Goal: Task Accomplishment & Management: Complete application form

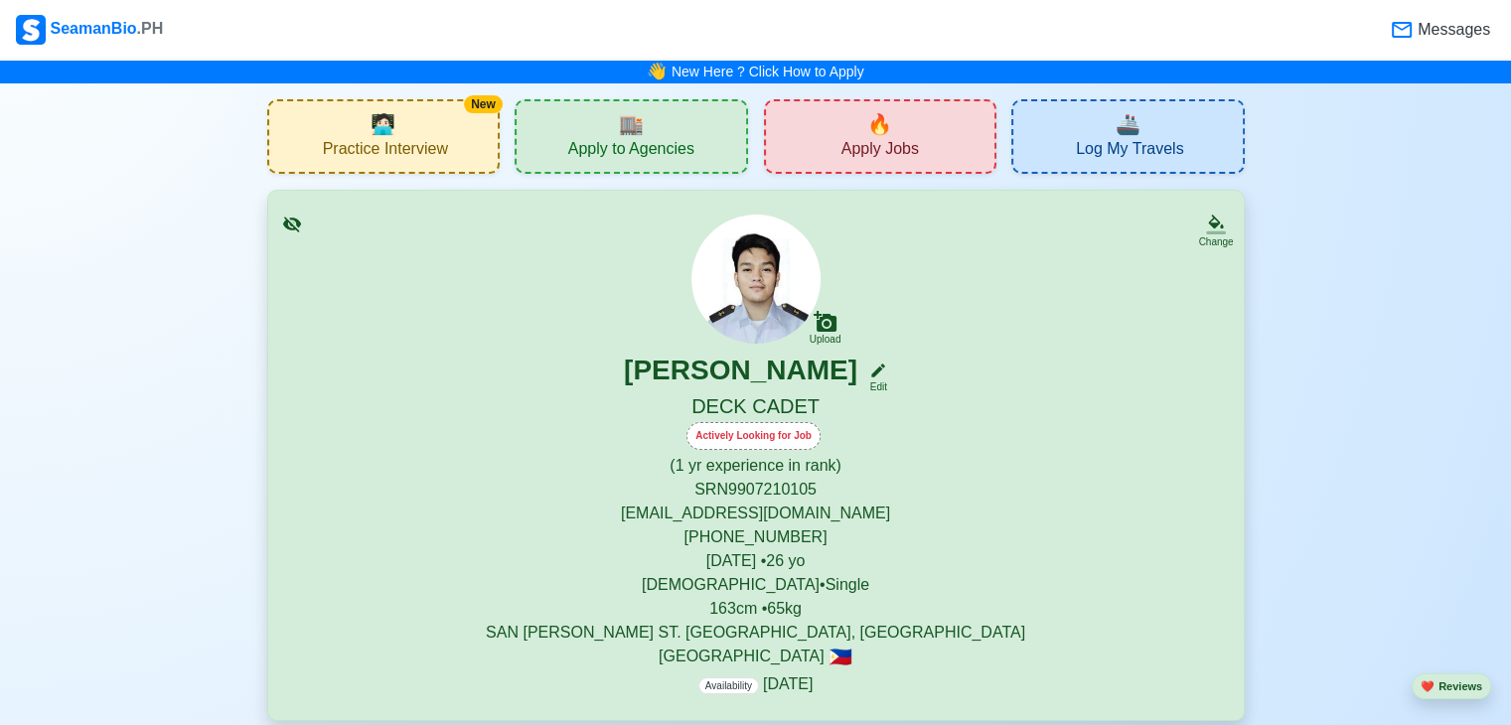
click at [890, 142] on span "Apply Jobs" at bounding box center [880, 151] width 77 height 25
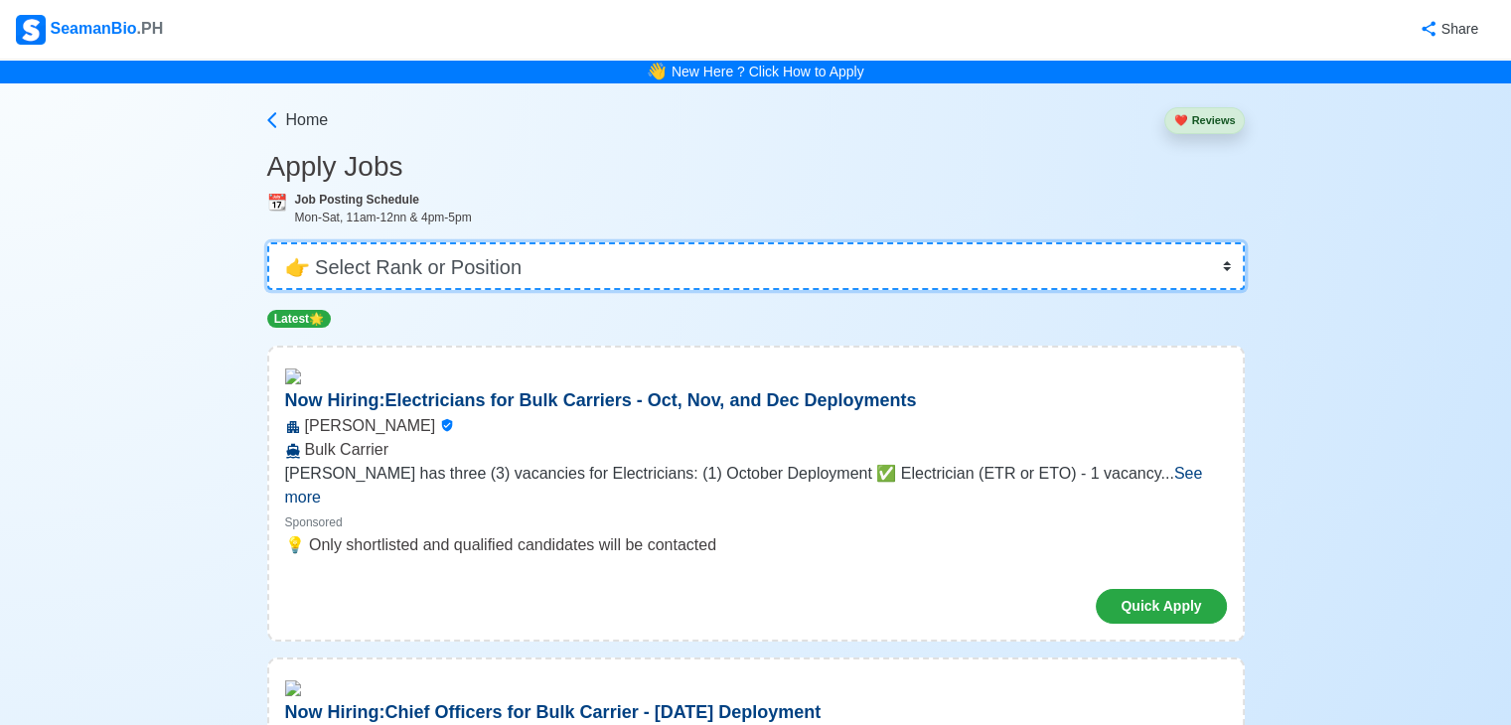
click at [363, 267] on select "👉 Select Rank or Position Master Chief Officer 2nd Officer 3rd Officer Junior O…" at bounding box center [756, 266] width 978 height 48
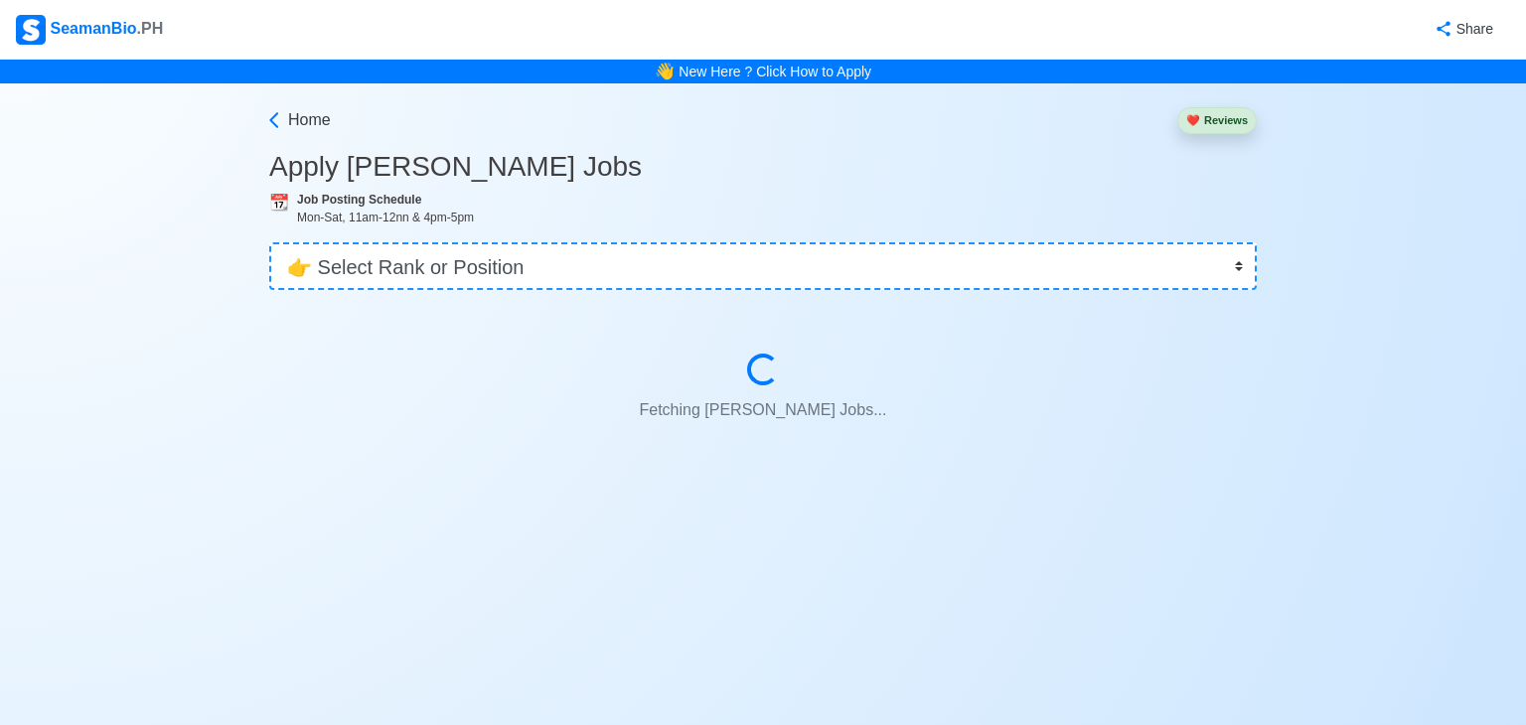
click at [724, 239] on div "👉 Select Rank or Position Master Chief Officer 2nd Officer 3rd Officer Junior O…" at bounding box center [763, 259] width 988 height 64
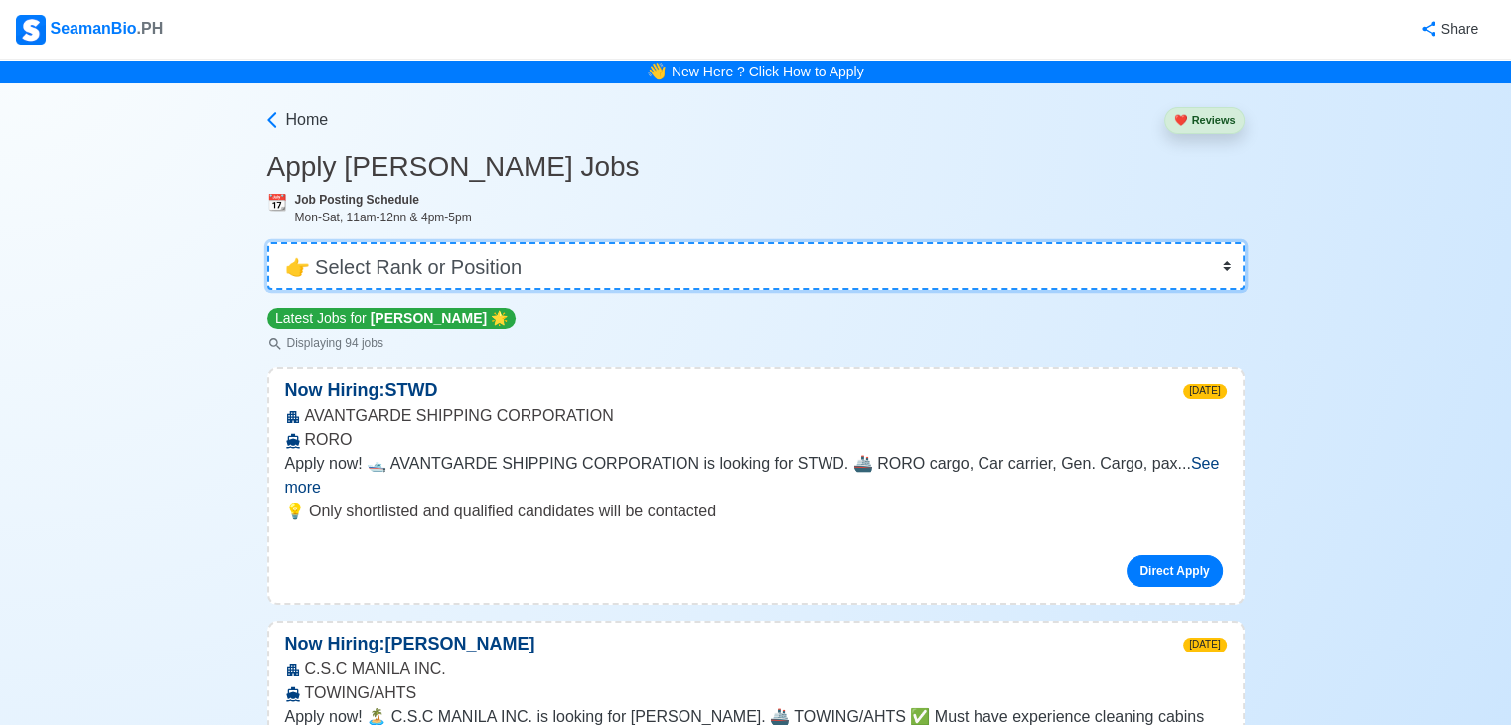
click at [631, 280] on select "👉 Select Rank or Position Master Chief Officer 2nd Officer 3rd Officer Junior O…" at bounding box center [756, 266] width 978 height 48
click at [648, 263] on select "👉 Select Rank or Position Master Chief Officer 2nd Officer 3rd Officer Junior O…" at bounding box center [756, 266] width 978 height 48
click at [586, 276] on select "👉 Select Rank or Position Master Chief Officer 2nd Officer 3rd Officer Junior O…" at bounding box center [756, 266] width 978 height 48
click at [269, 242] on select "👉 Select Rank or Position Master Chief Officer 2nd Officer 3rd Officer Junior O…" at bounding box center [756, 266] width 978 height 48
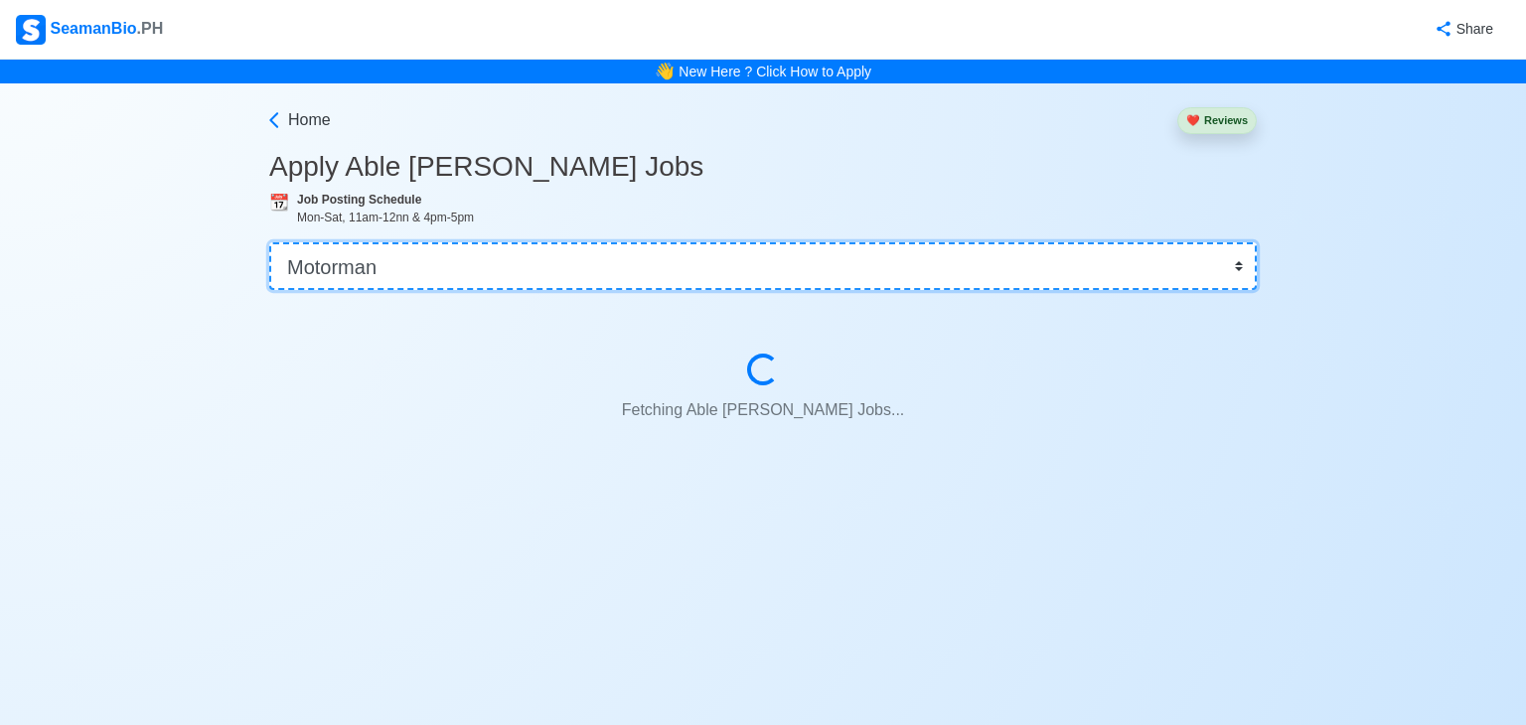
select select "Ordinary [PERSON_NAME]"
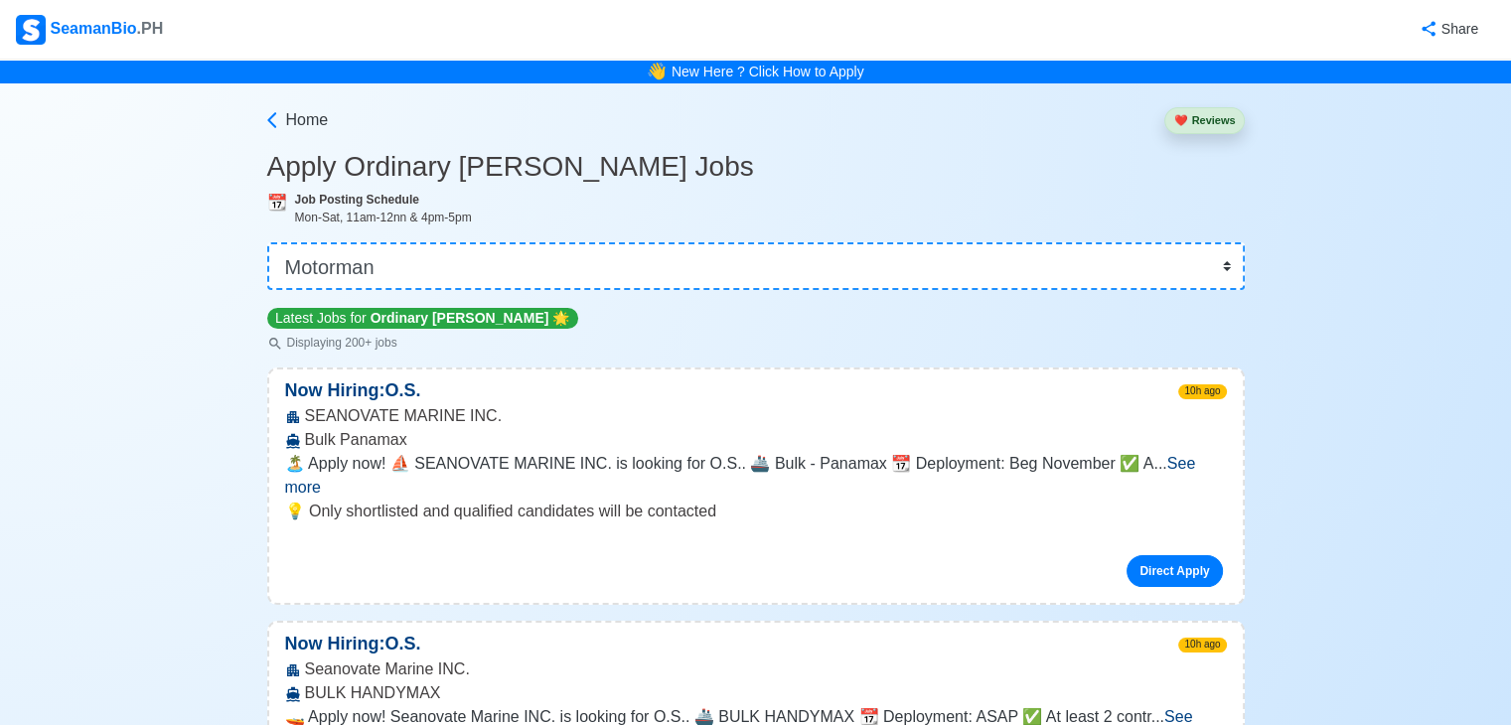
click at [1156, 421] on div "SEANOVATE MARINE INC. Bulk Panamax" at bounding box center [756, 428] width 974 height 48
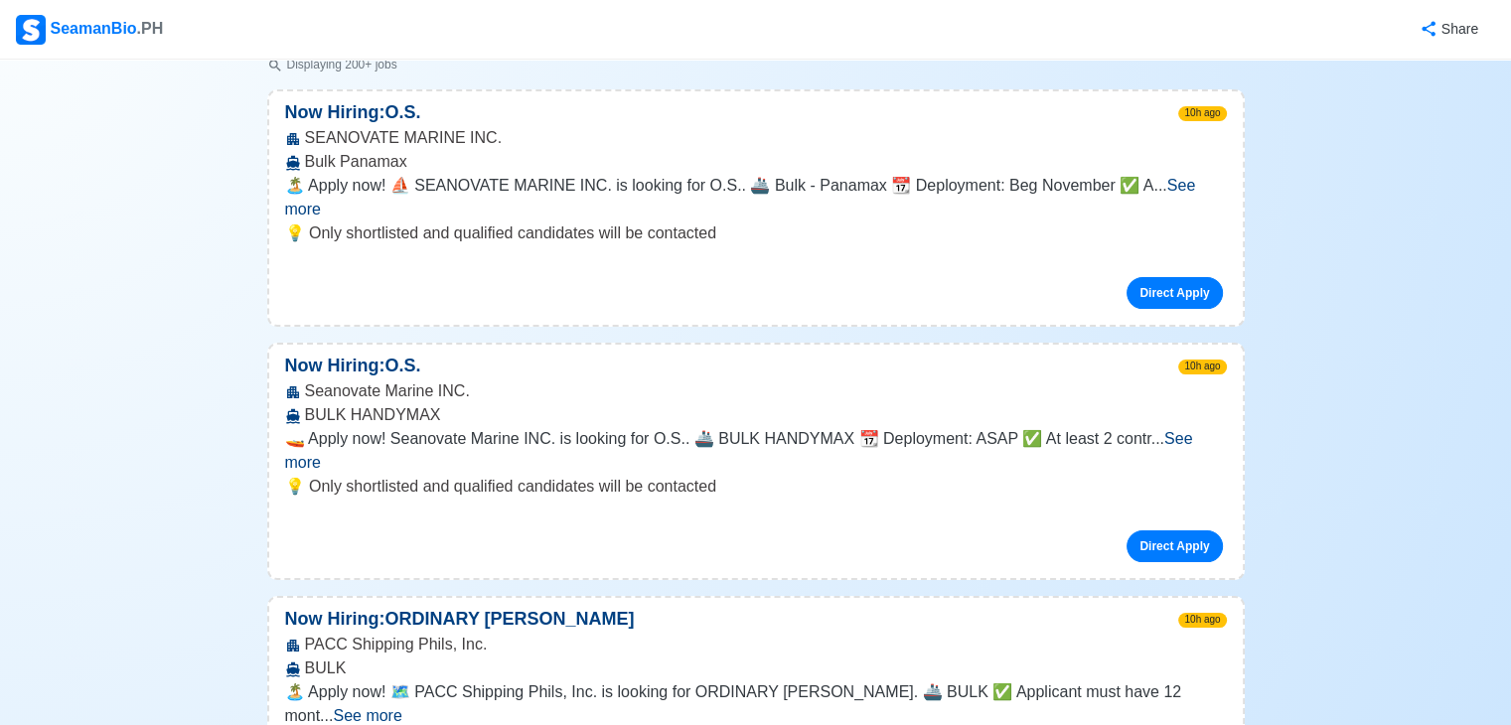
scroll to position [318, 0]
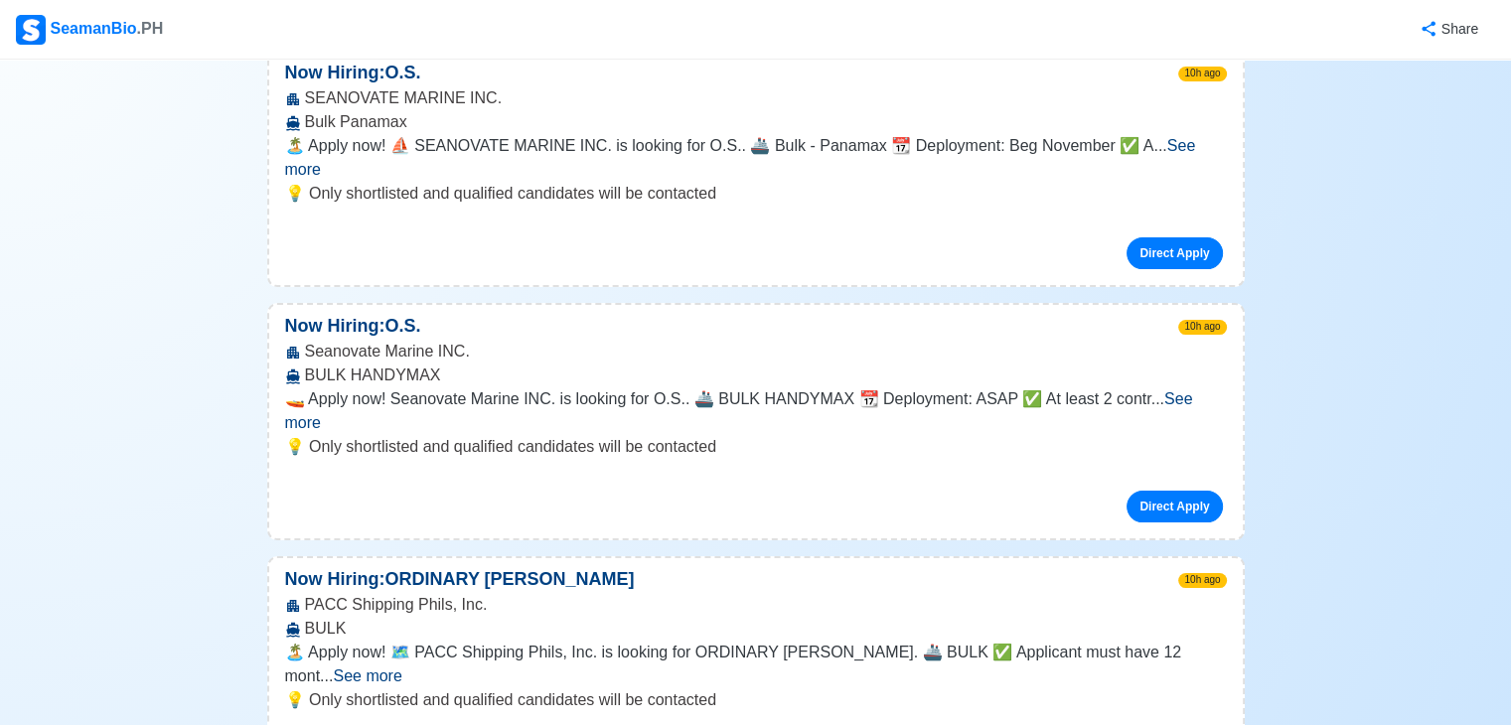
click at [1178, 390] on span "See more" at bounding box center [739, 410] width 908 height 41
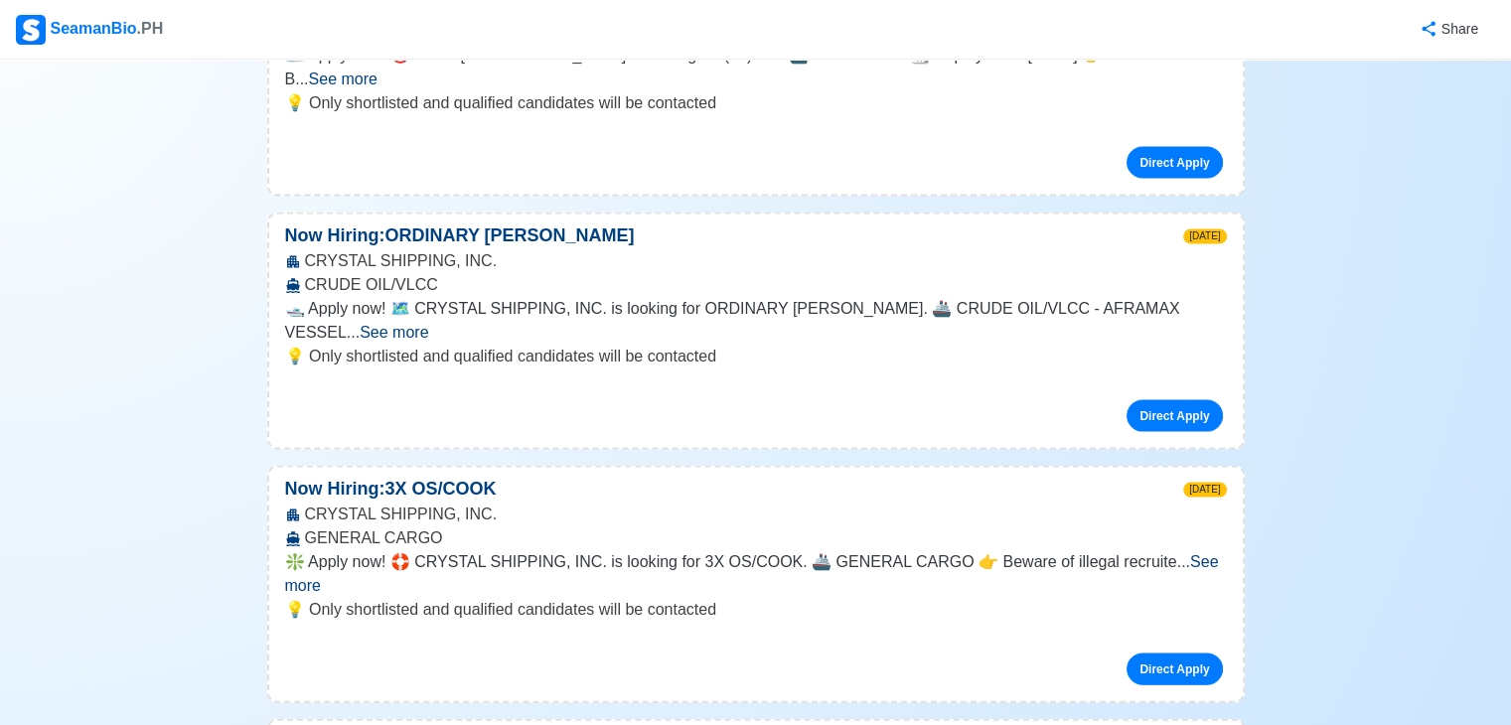
scroll to position [4054, 0]
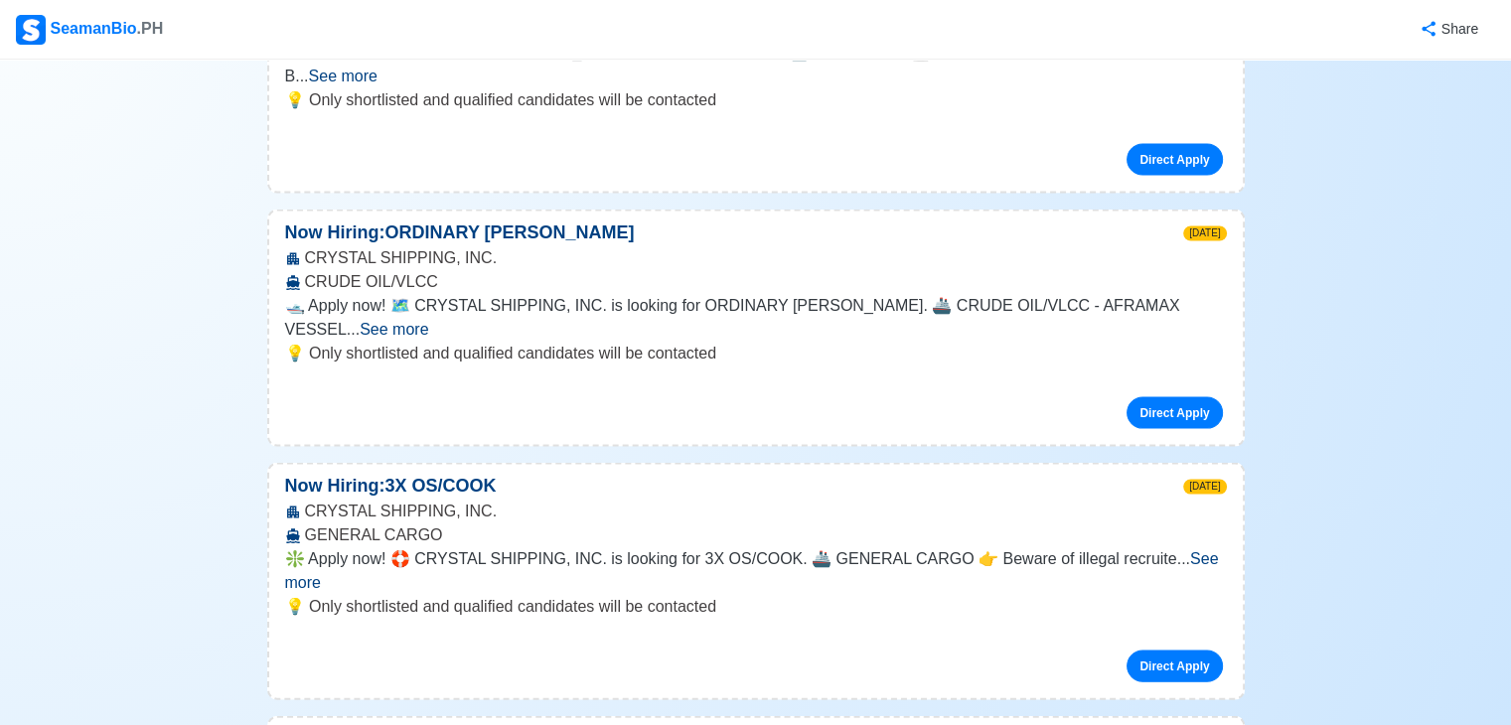
click at [1192, 550] on span "See more" at bounding box center [752, 570] width 934 height 41
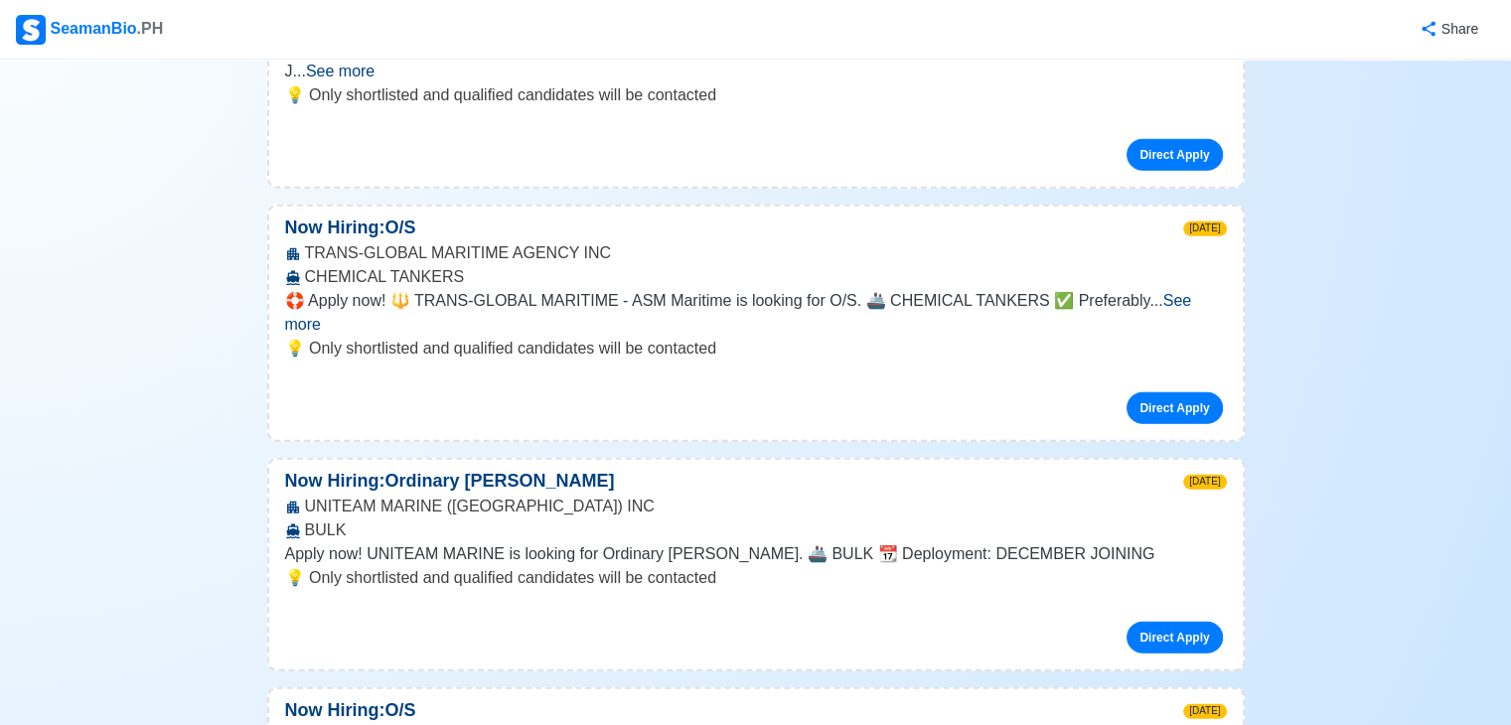
scroll to position [5484, 0]
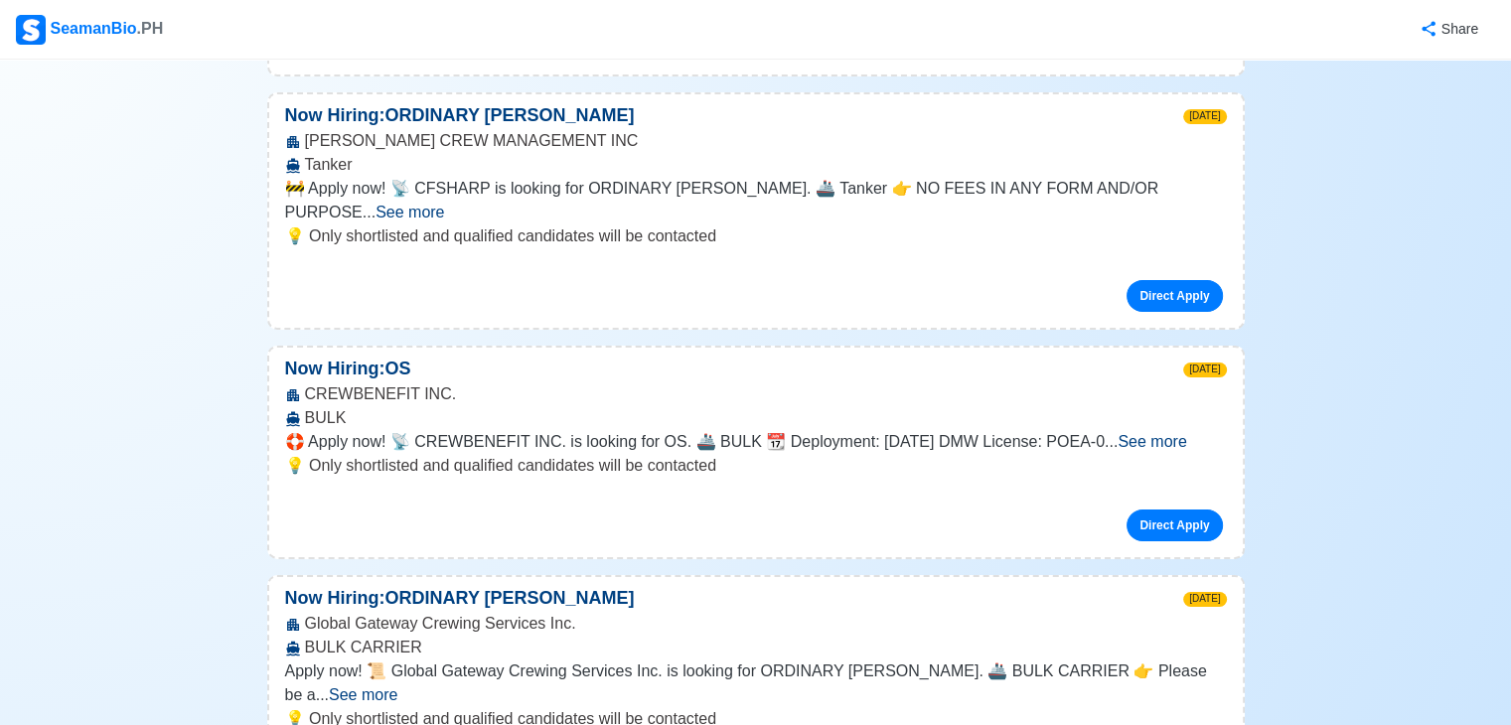
scroll to position [6716, 0]
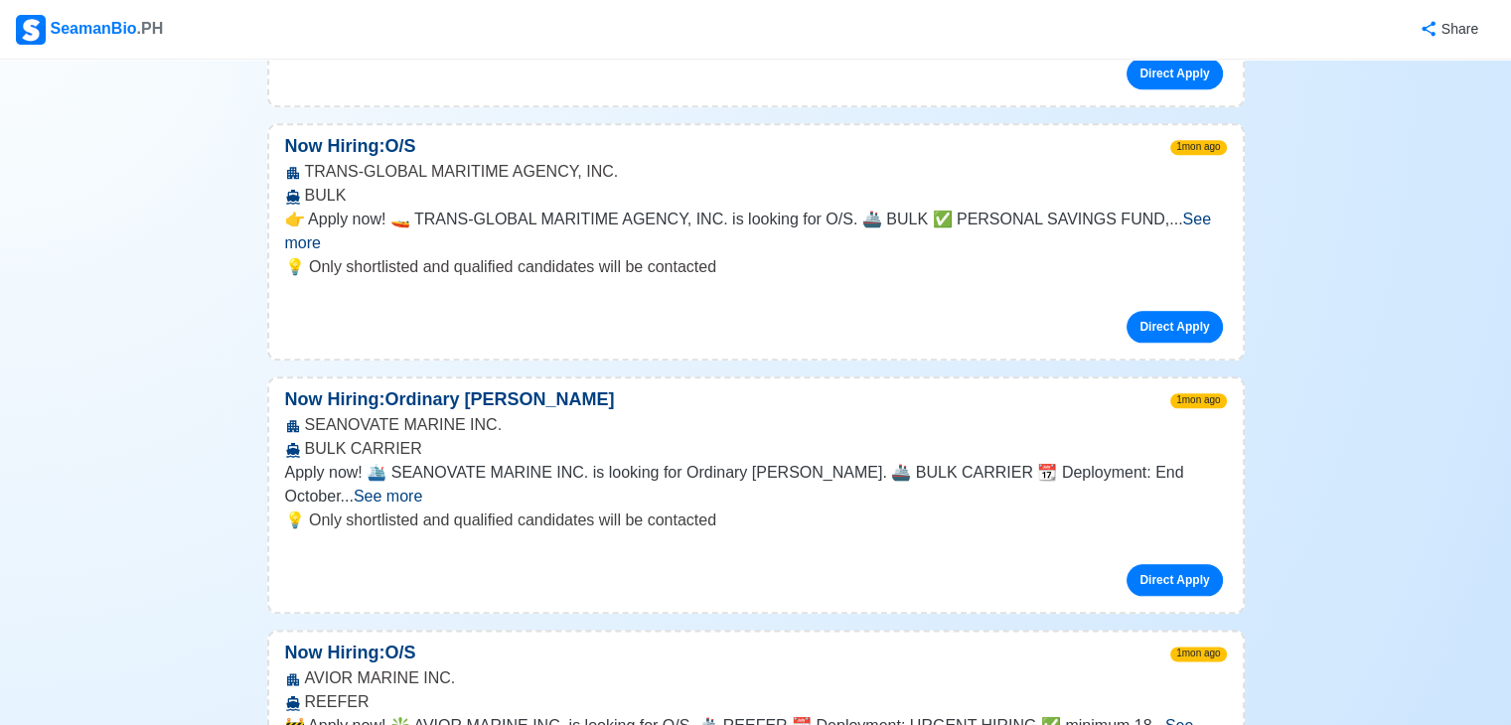
scroll to position [17327, 0]
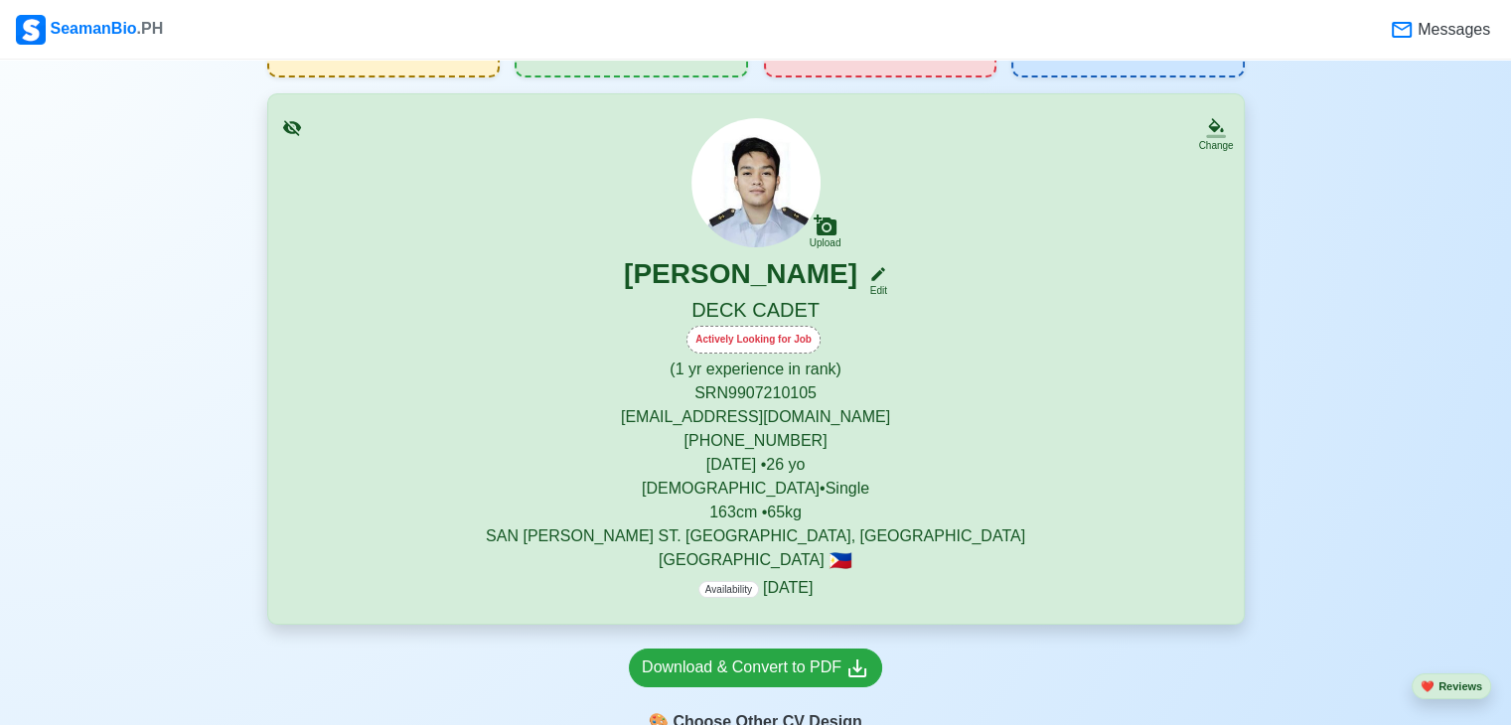
scroll to position [79, 0]
